Goal: Transaction & Acquisition: Subscribe to service/newsletter

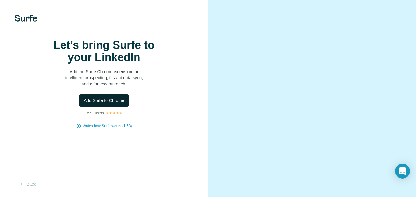
click at [120, 104] on span "Add Surfe to Chrome" at bounding box center [104, 101] width 41 height 6
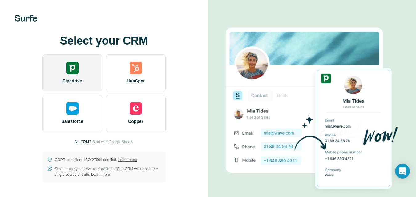
click at [70, 71] on div "Pipedrive" at bounding box center [72, 72] width 60 height 37
click at [70, 69] on img at bounding box center [72, 68] width 12 height 12
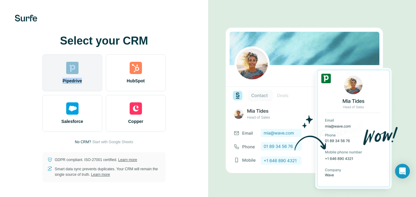
click at [78, 65] on div "Pipedrive" at bounding box center [72, 72] width 60 height 37
click at [85, 62] on div "Pipedrive" at bounding box center [72, 72] width 60 height 37
